Goal: Information Seeking & Learning: Learn about a topic

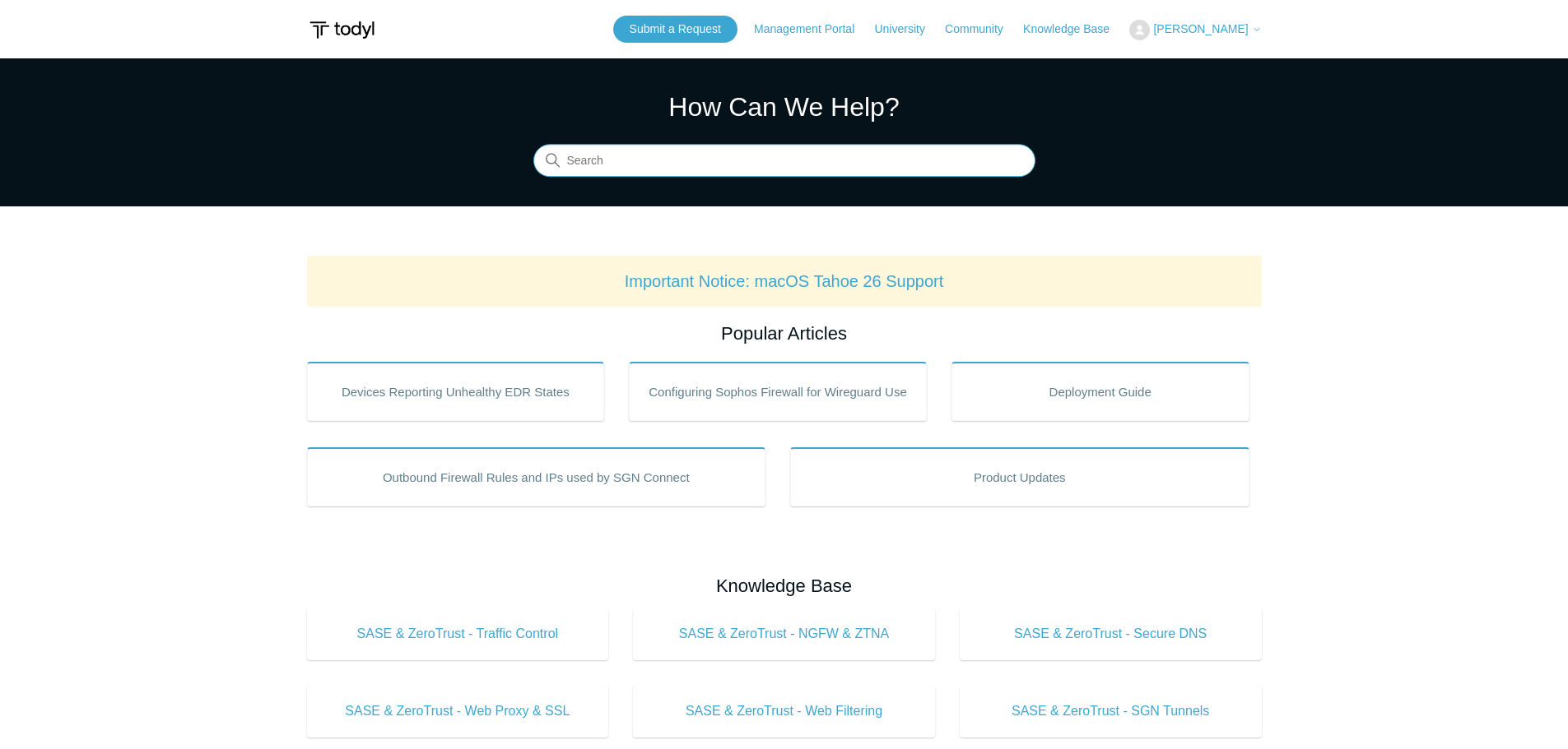
click at [725, 153] on input "Search" at bounding box center [784, 161] width 502 height 33
type input "quick"
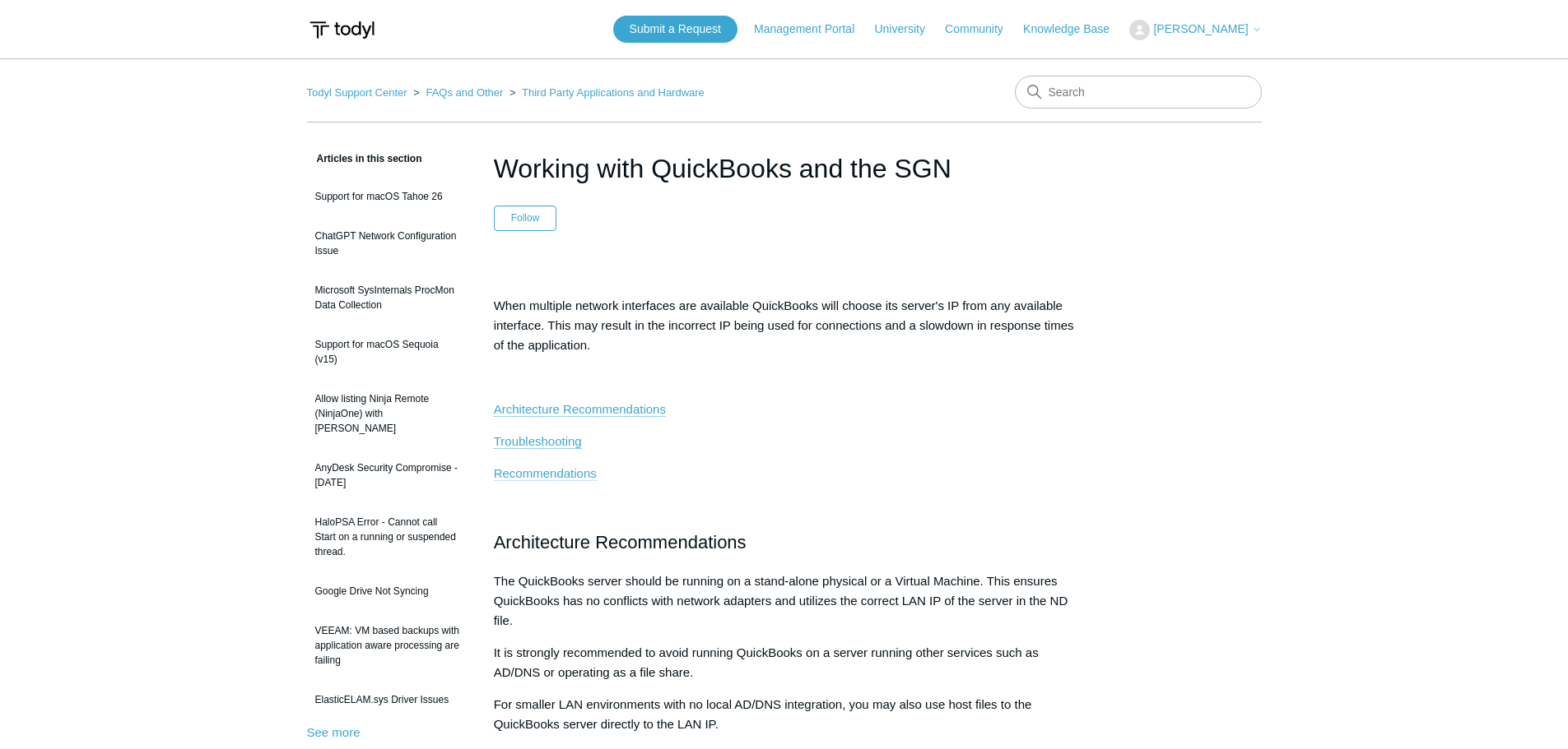
click at [554, 476] on link "Recommendations" at bounding box center [546, 474] width 103 height 15
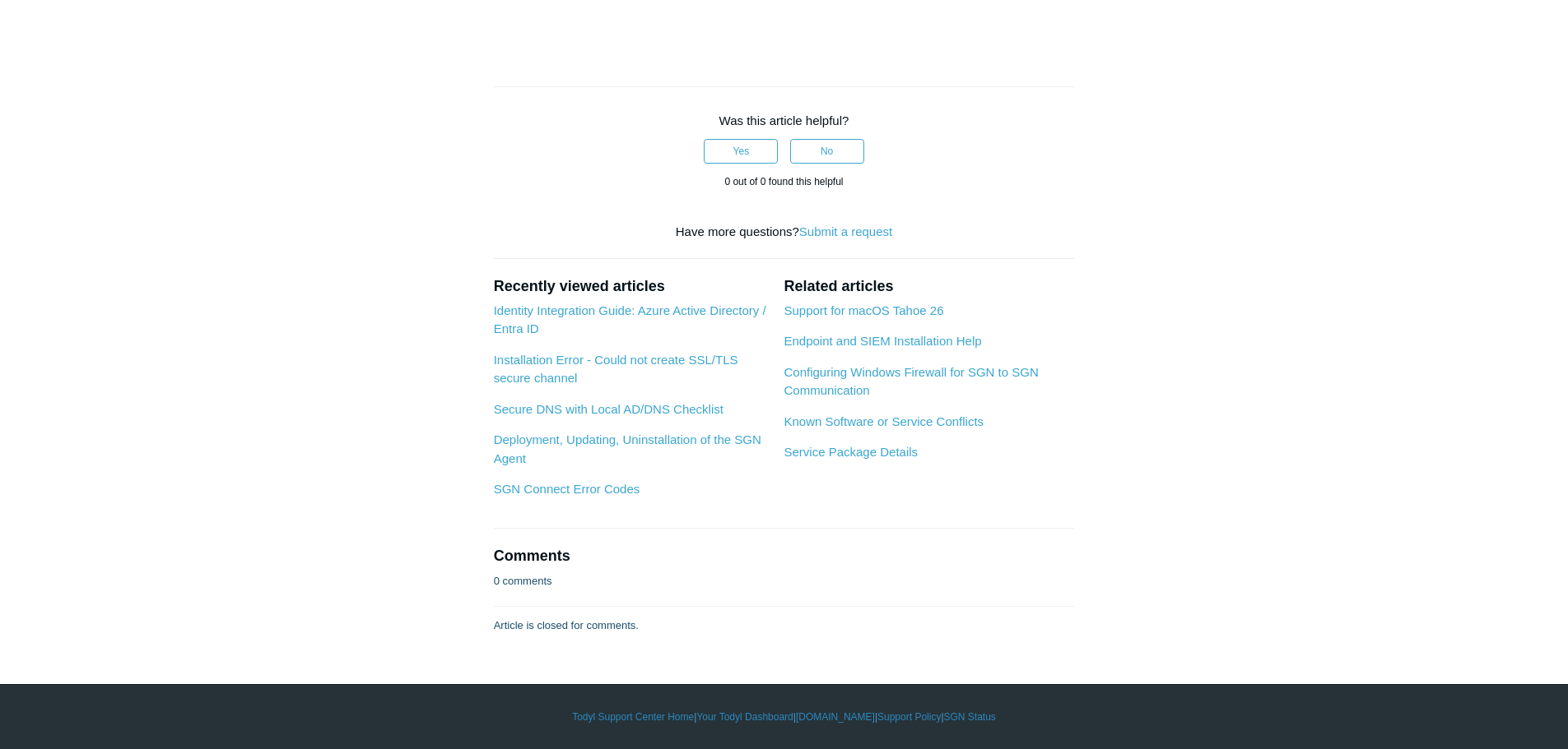
scroll to position [4689, 0]
